Goal: Task Accomplishment & Management: Use online tool/utility

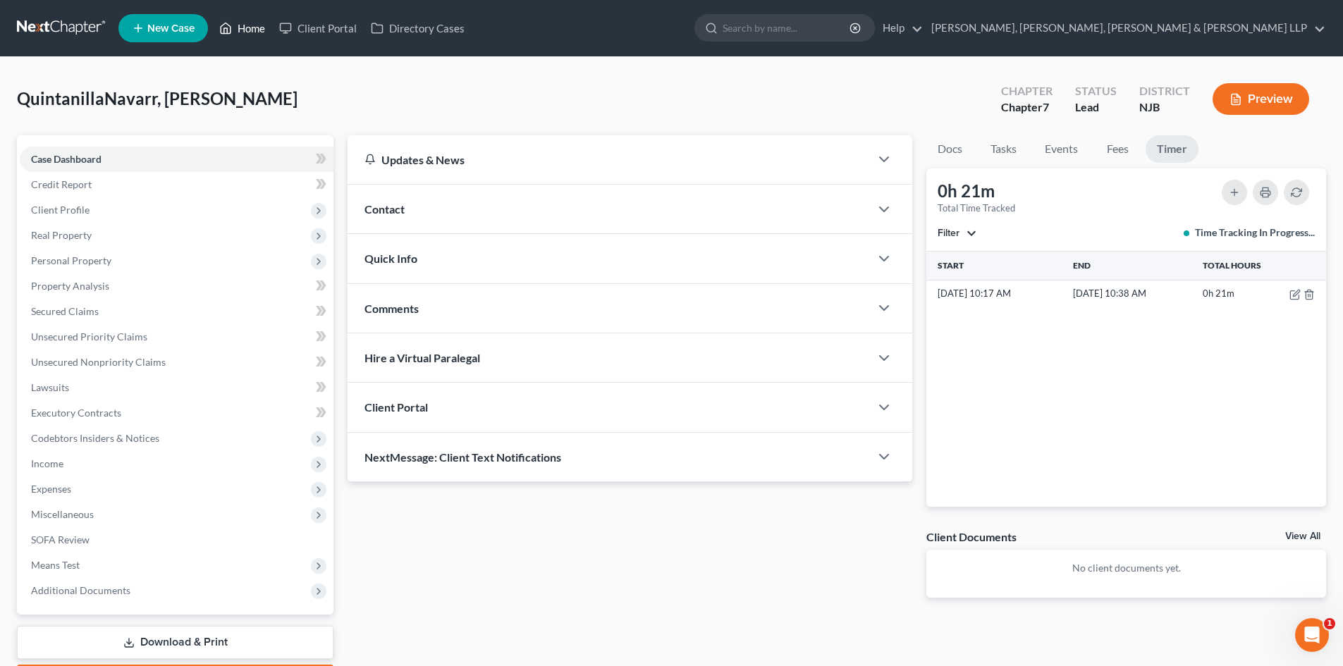
click at [243, 28] on link "Home" at bounding box center [242, 28] width 60 height 25
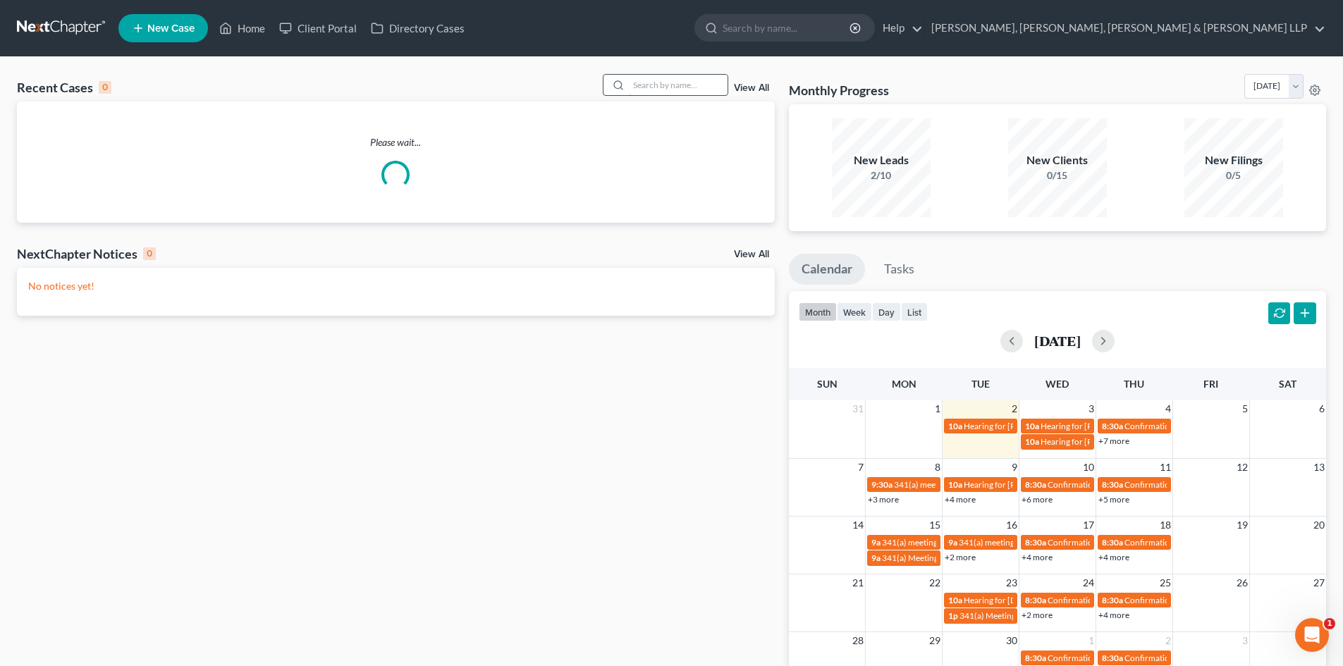
click at [640, 82] on input "search" at bounding box center [678, 85] width 99 height 20
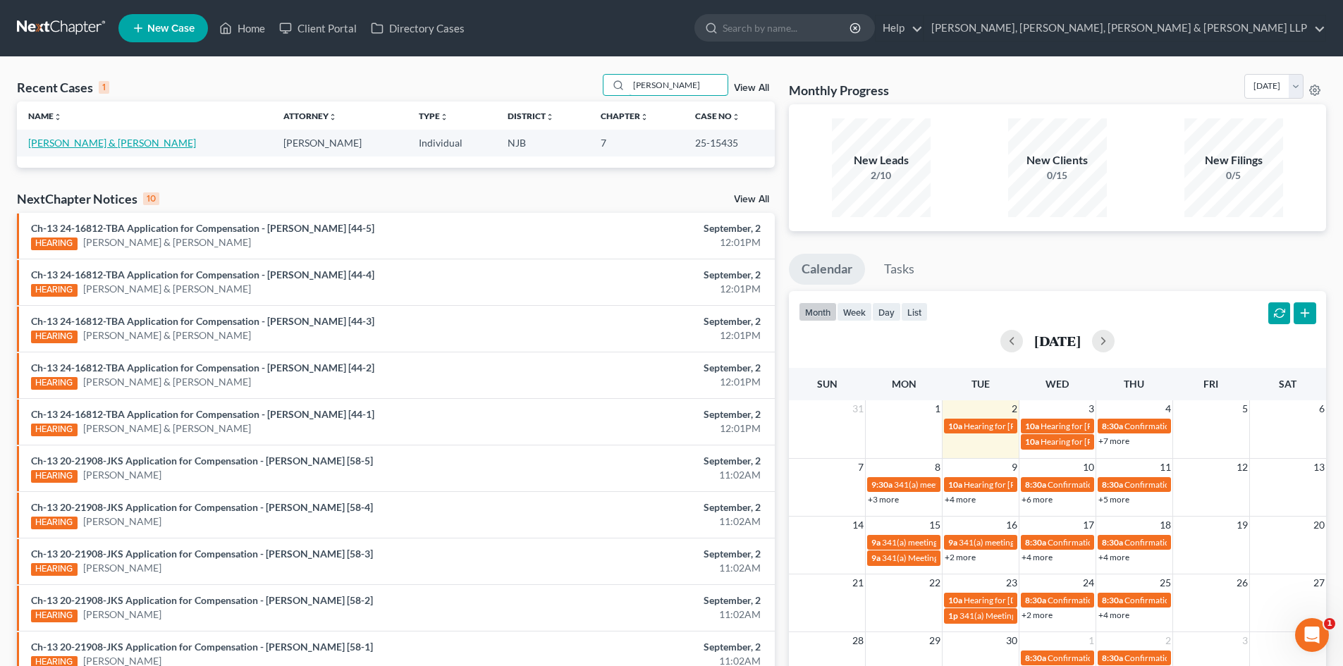
type input "[PERSON_NAME]"
click at [104, 145] on link "[PERSON_NAME] & [PERSON_NAME]" at bounding box center [112, 143] width 168 height 12
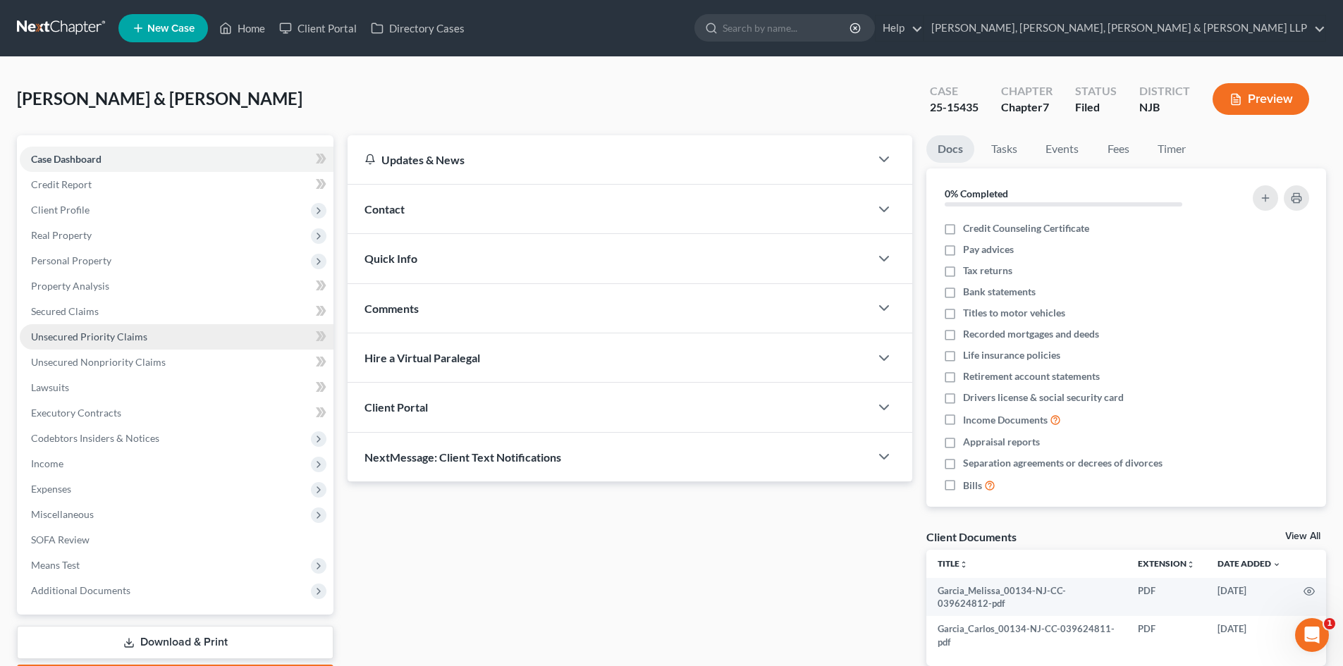
click at [111, 338] on span "Unsecured Priority Claims" at bounding box center [89, 337] width 116 height 12
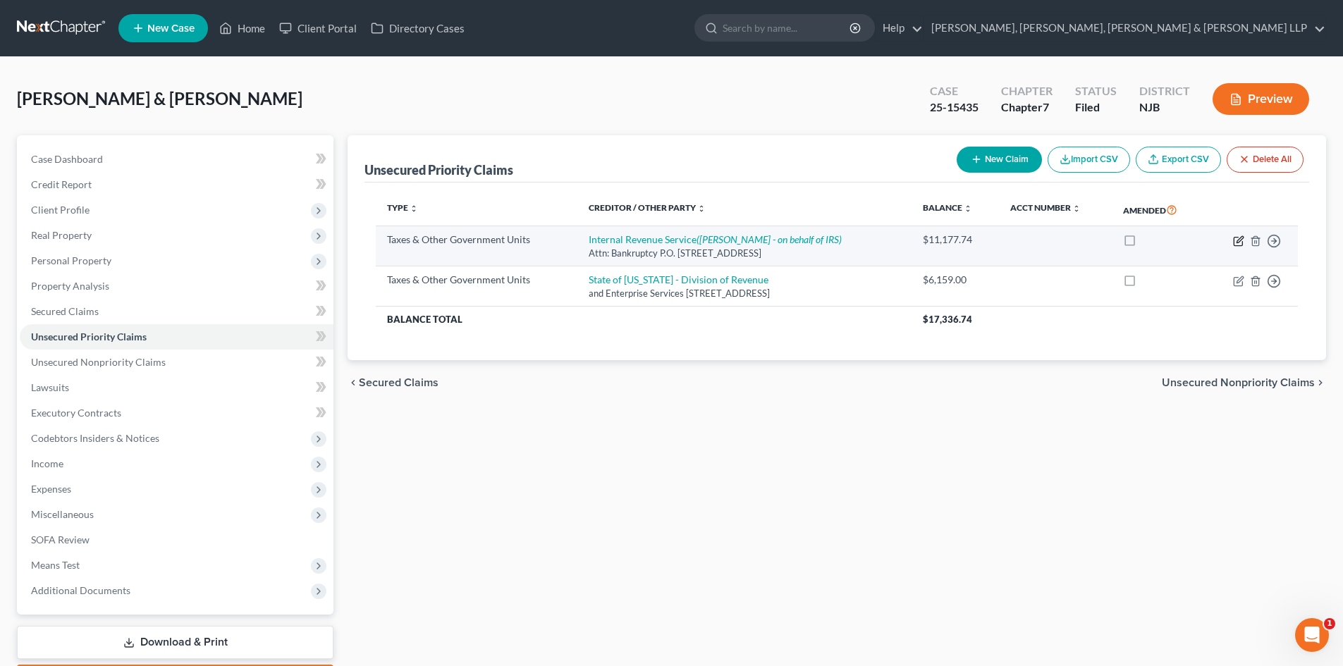
click at [1239, 240] on icon "button" at bounding box center [1238, 240] width 11 height 11
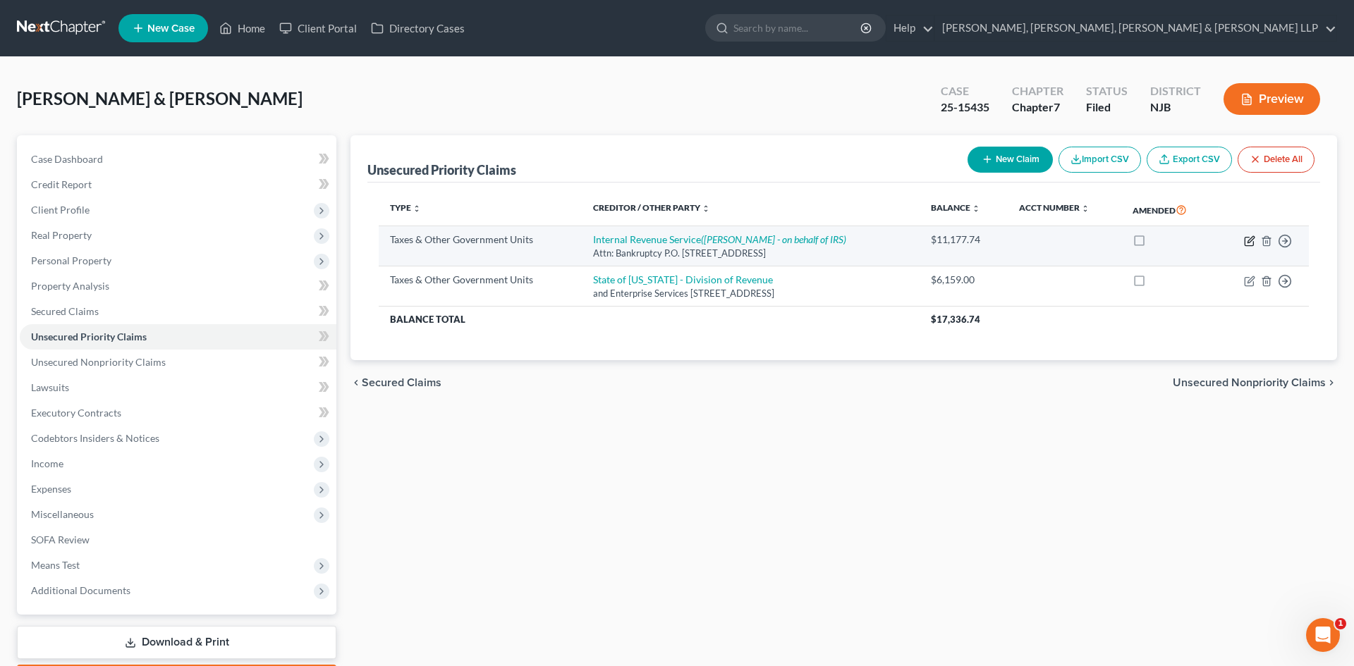
select select "0"
select select "39"
select select "2"
